Goal: Information Seeking & Learning: Check status

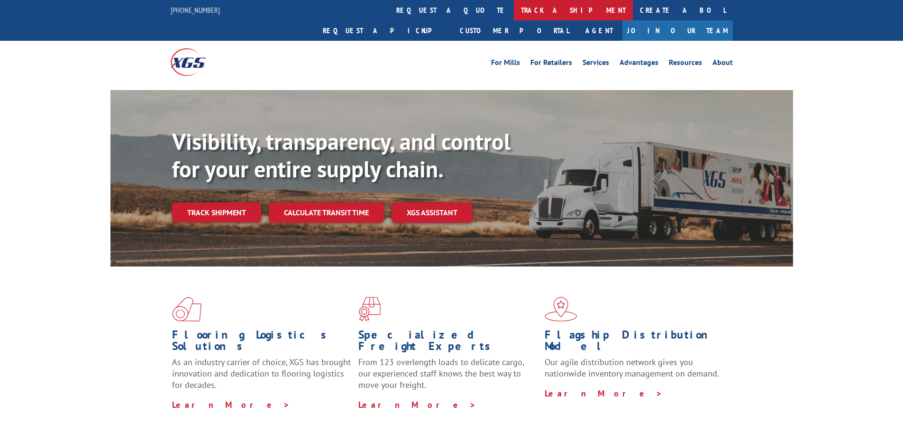
click at [514, 3] on link "track a shipment" at bounding box center [573, 10] width 119 height 20
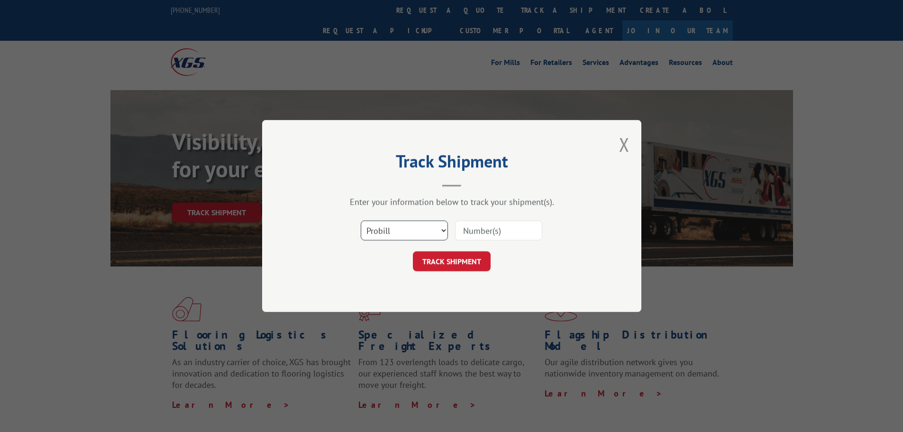
drag, startPoint x: 421, startPoint y: 226, endPoint x: 420, endPoint y: 238, distance: 11.5
click at [421, 226] on select "Select category... Probill BOL PO" at bounding box center [404, 230] width 87 height 20
select select "po"
click at [361, 220] on select "Select category... Probill BOL PO" at bounding box center [404, 230] width 87 height 20
click at [470, 231] on input at bounding box center [498, 230] width 87 height 20
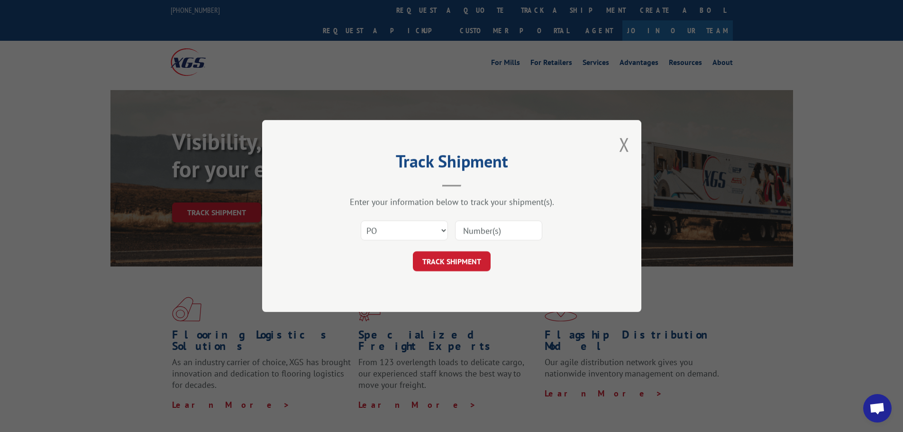
paste input "31507100"
type input "31507100"
click at [465, 262] on button "TRACK SHIPMENT" at bounding box center [452, 261] width 78 height 20
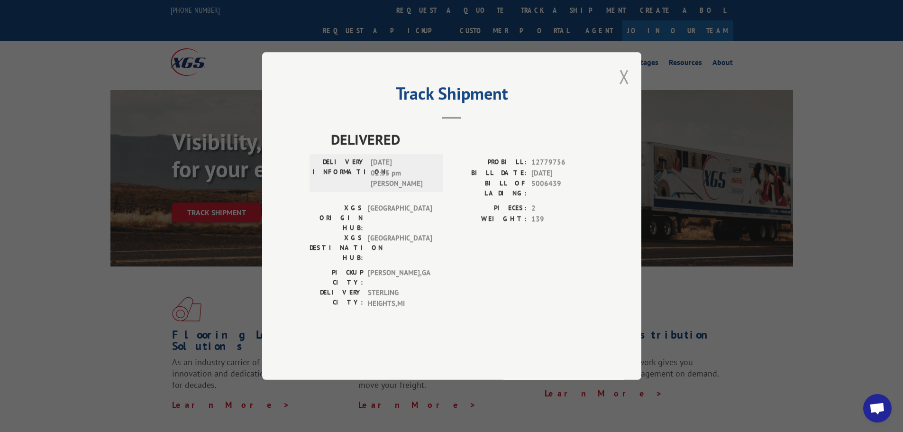
click at [623, 89] on button "Close modal" at bounding box center [624, 76] width 10 height 25
